Goal: Task Accomplishment & Management: Use online tool/utility

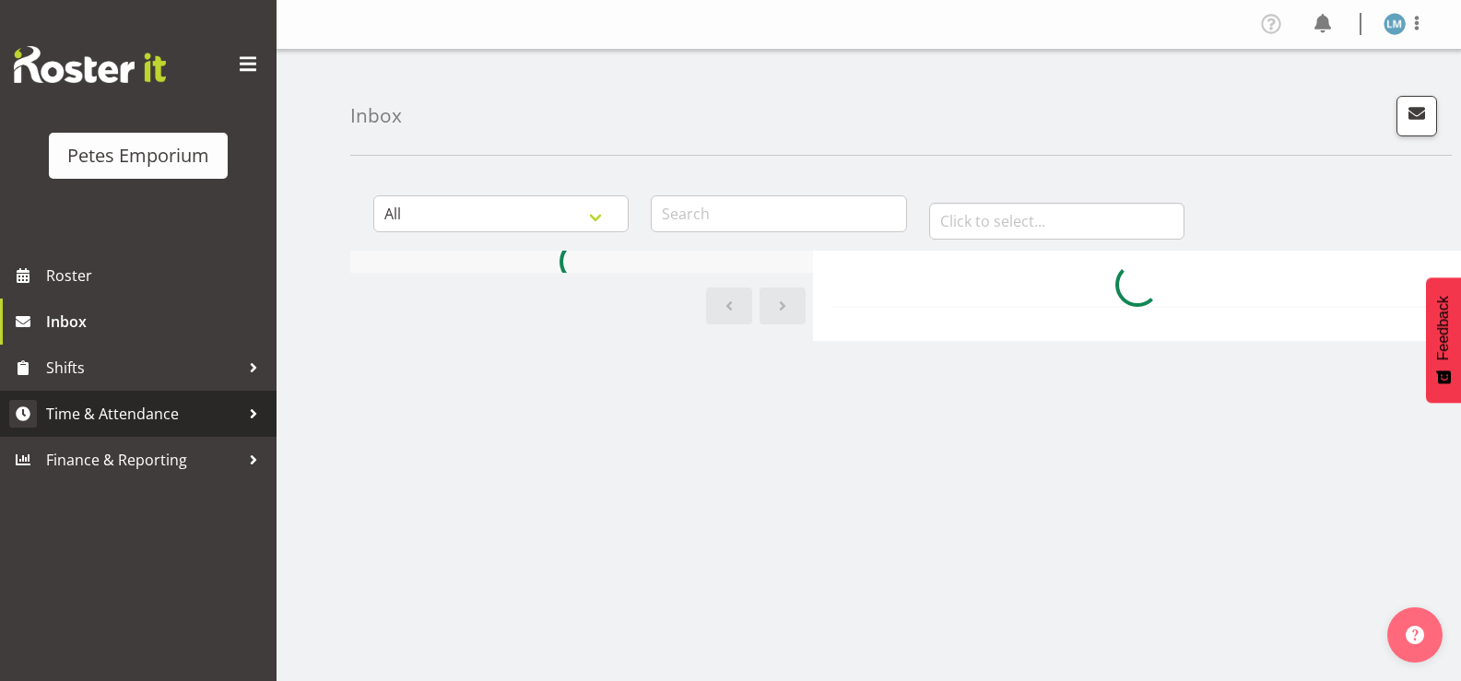
click at [212, 418] on span "Time & Attendance" at bounding box center [143, 414] width 194 height 28
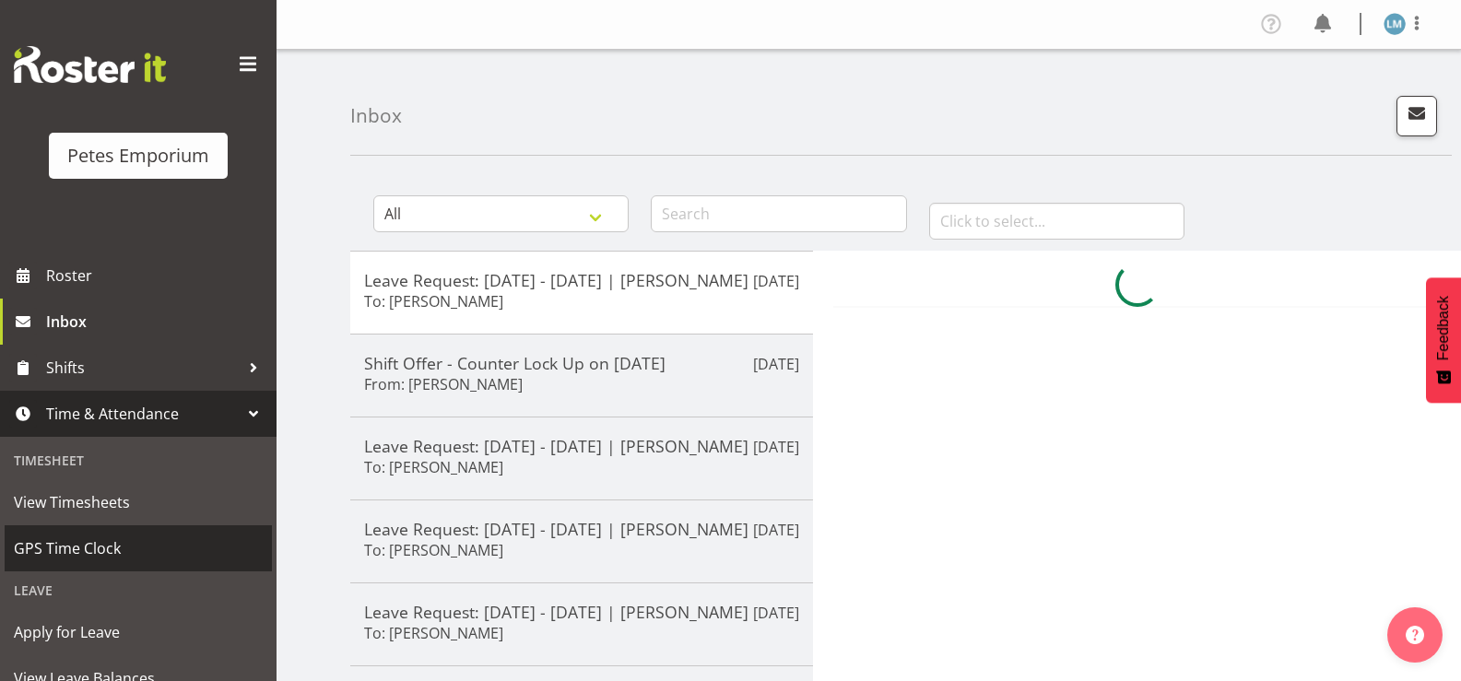
click at [160, 553] on span "GPS Time Clock" at bounding box center [138, 549] width 249 height 28
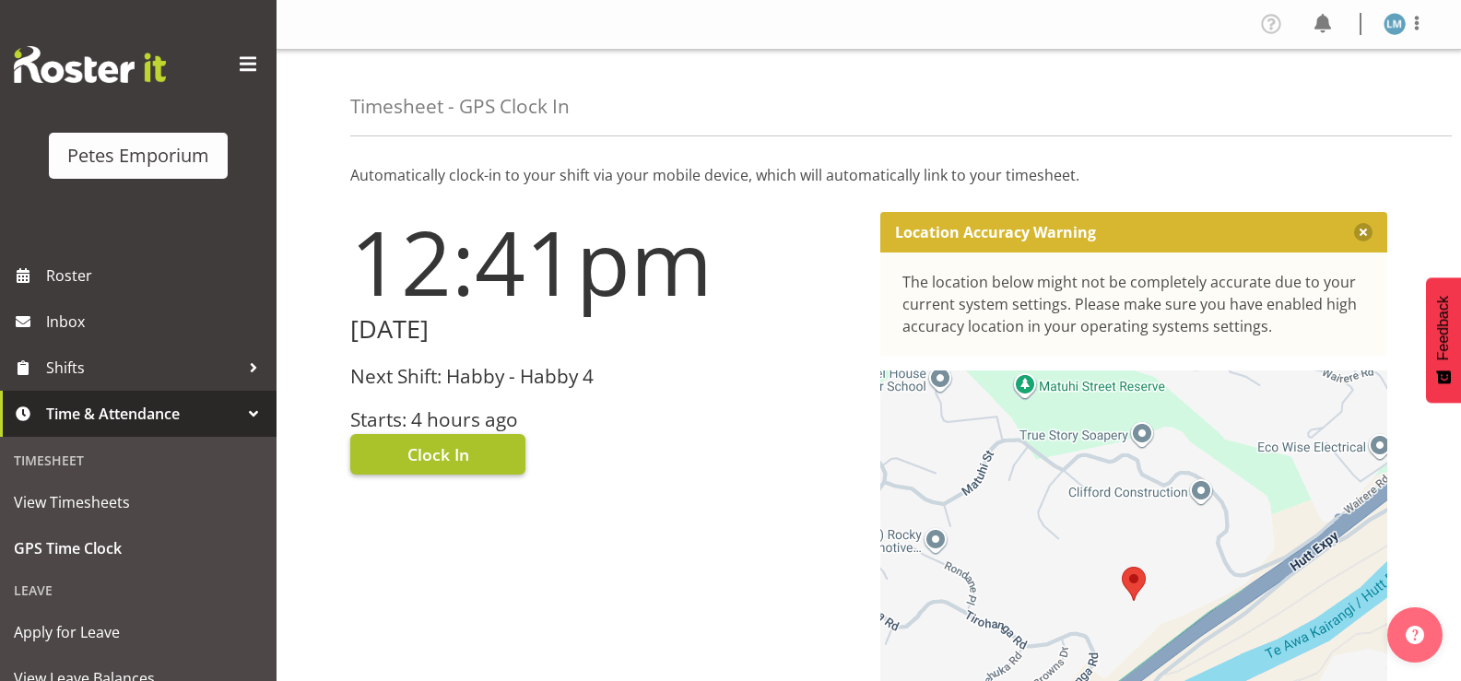
click at [482, 445] on button "Clock In" at bounding box center [437, 454] width 175 height 41
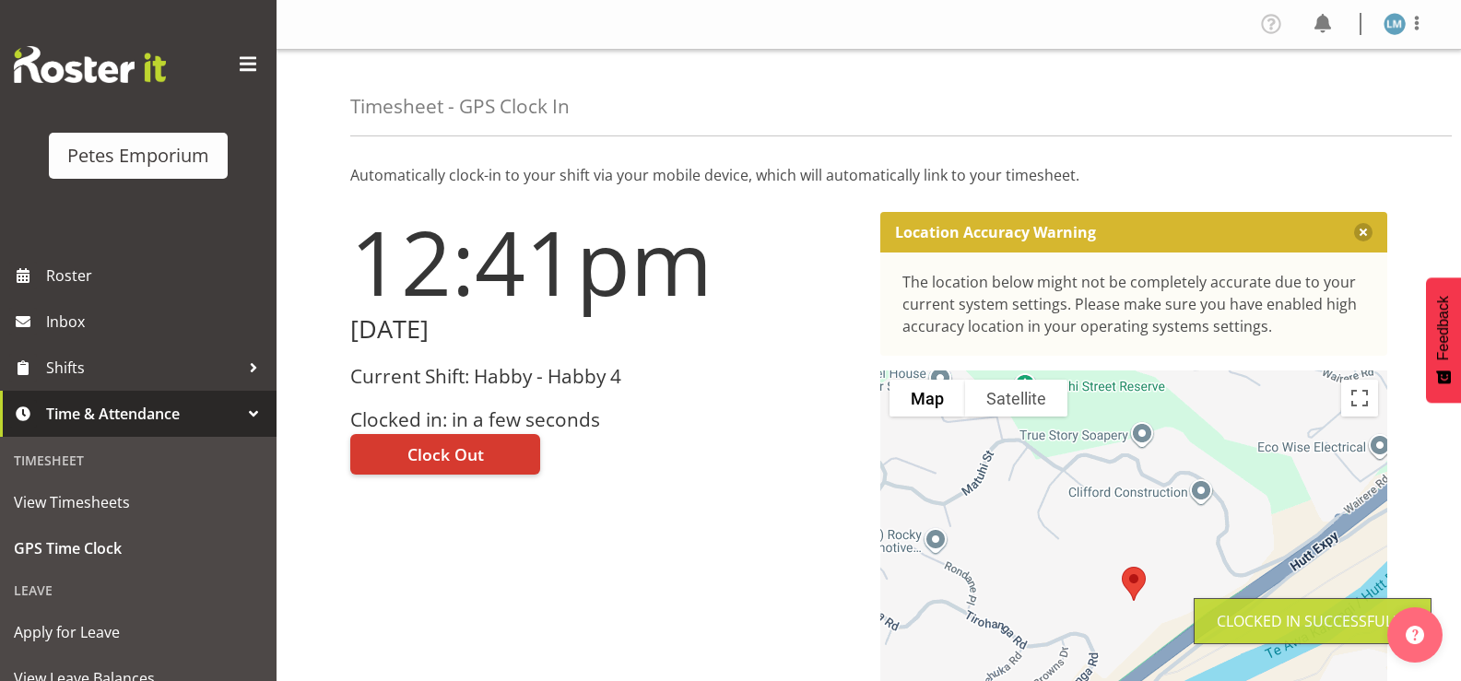
click at [1396, 22] on img at bounding box center [1394, 24] width 22 height 22
click at [1331, 99] on link "Log Out" at bounding box center [1339, 96] width 177 height 33
